Goal: Task Accomplishment & Management: Manage account settings

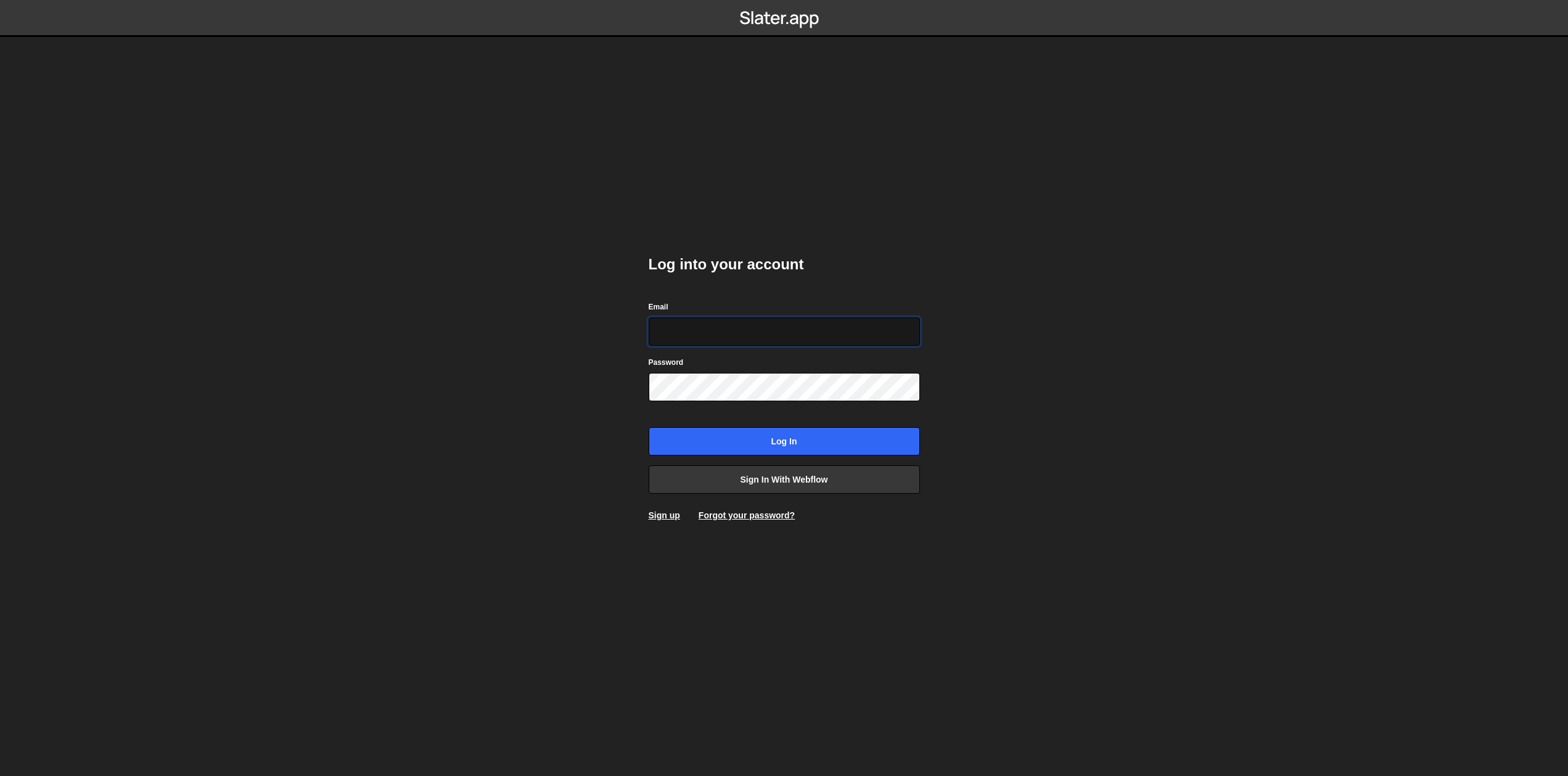
paste input "ryan@weareforme.com"
type input "ryan@weareforme.com"
click at [794, 435] on input "Log in" at bounding box center [784, 441] width 271 height 28
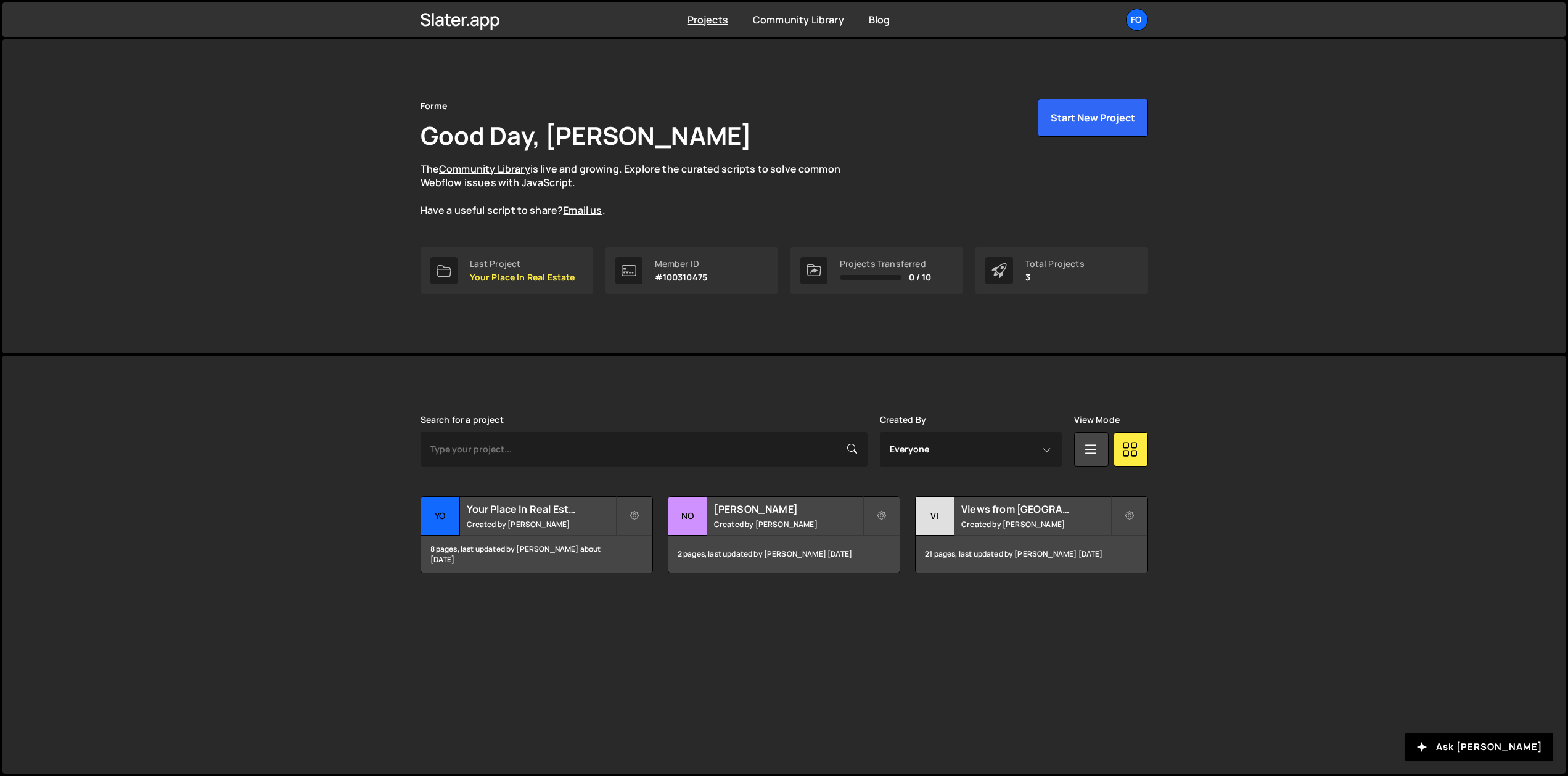
click at [949, 165] on div "Forme Good Day, [PERSON_NAME] The Community Library is live and growing. Explor…" at bounding box center [784, 158] width 727 height 119
click at [1138, 25] on div "Fo" at bounding box center [1136, 19] width 22 height 22
click at [1023, 133] on link "Billing" at bounding box center [1071, 137] width 153 height 22
